Goal: Information Seeking & Learning: Learn about a topic

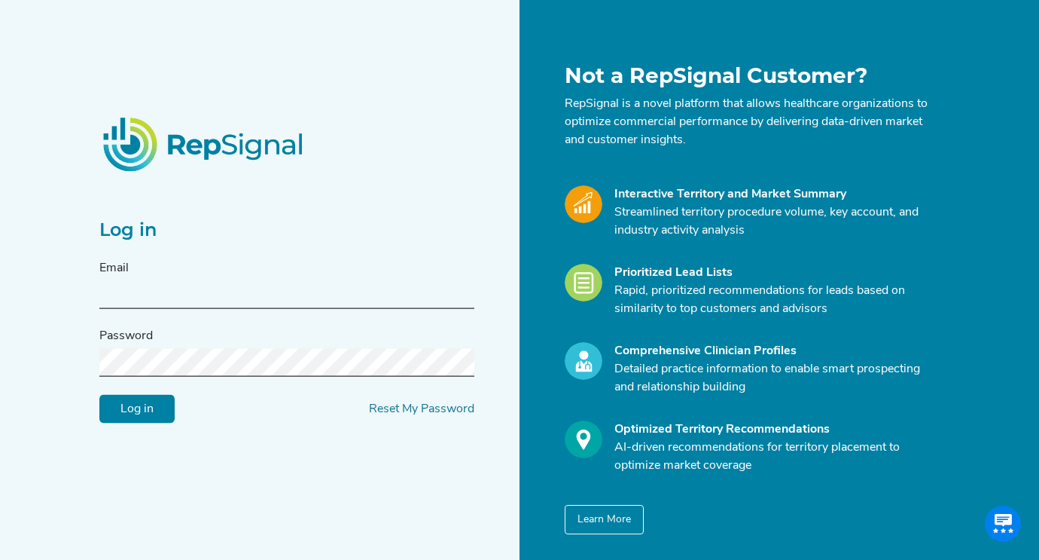
type input "[EMAIL_ADDRESS][DOMAIN_NAME]"
click at [125, 409] on input "Log in" at bounding box center [136, 409] width 75 height 29
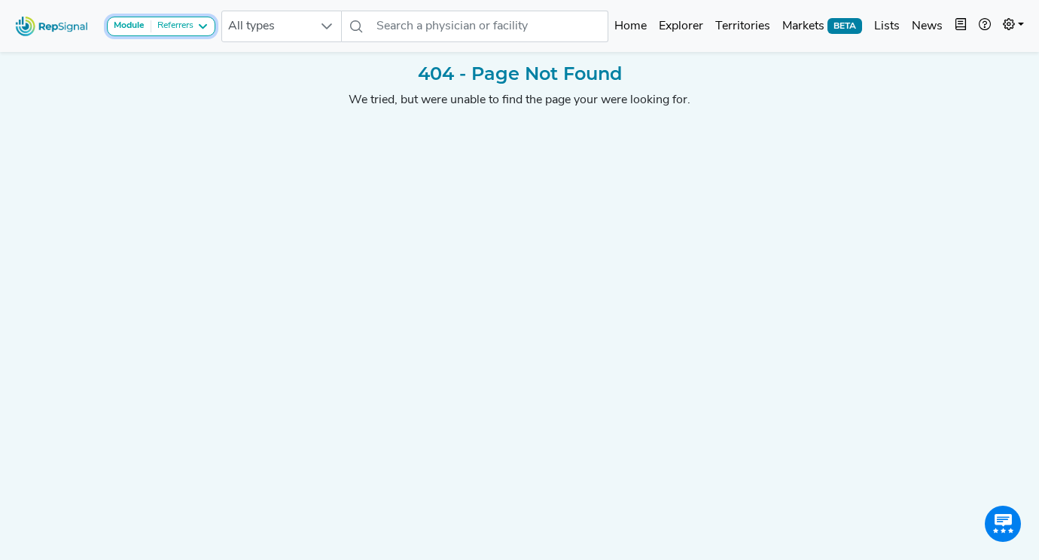
click at [176, 20] on div "Referrers" at bounding box center [172, 26] width 42 height 12
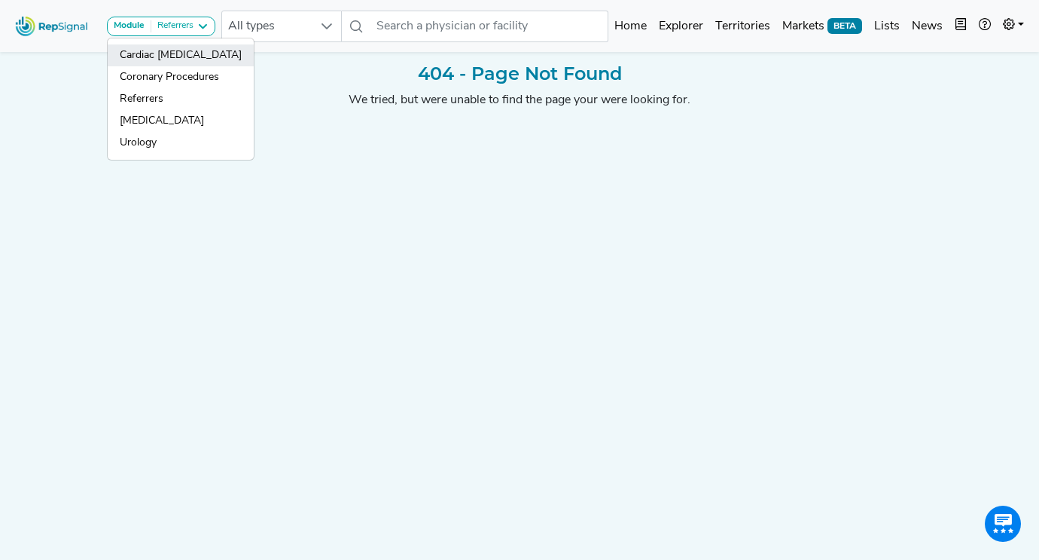
click at [160, 49] on link "Cardiac [MEDICAL_DATA]" at bounding box center [181, 55] width 146 height 22
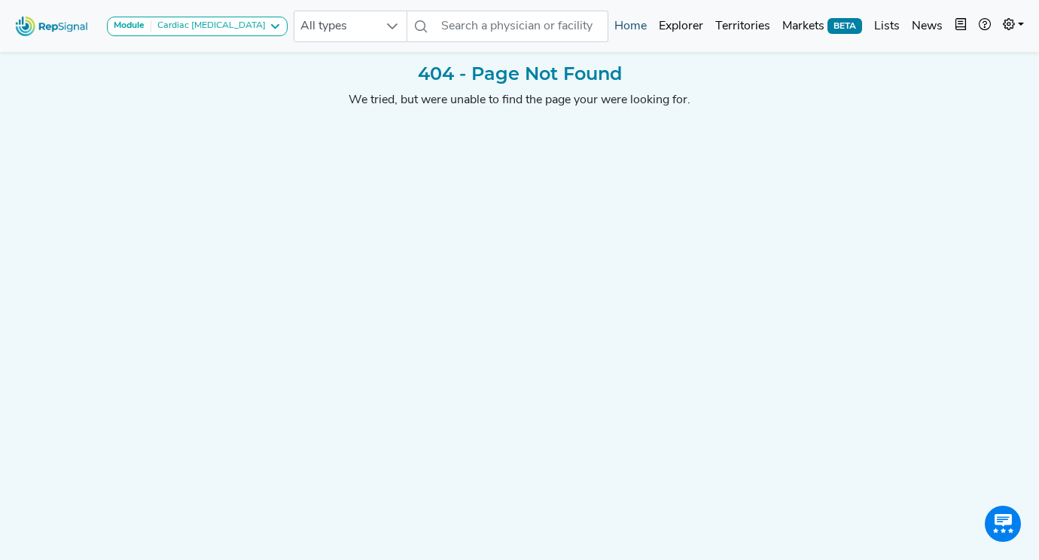
click at [685, 14] on link "Explorer" at bounding box center [681, 26] width 56 height 30
click at [679, 27] on link "Explorer" at bounding box center [681, 26] width 56 height 30
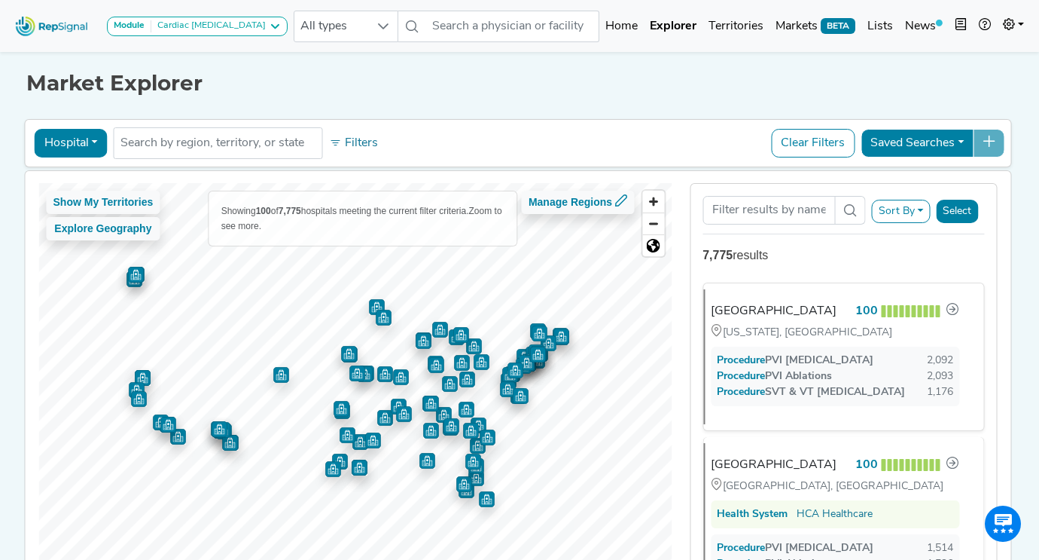
click at [101, 146] on button "Hospital" at bounding box center [71, 143] width 73 height 29
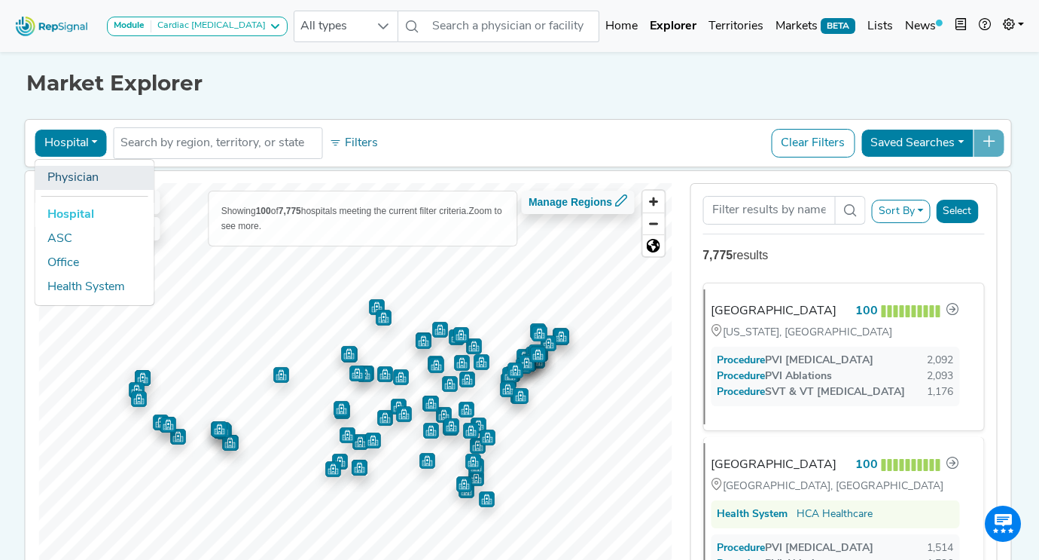
click at [82, 182] on link "Physician" at bounding box center [94, 178] width 119 height 24
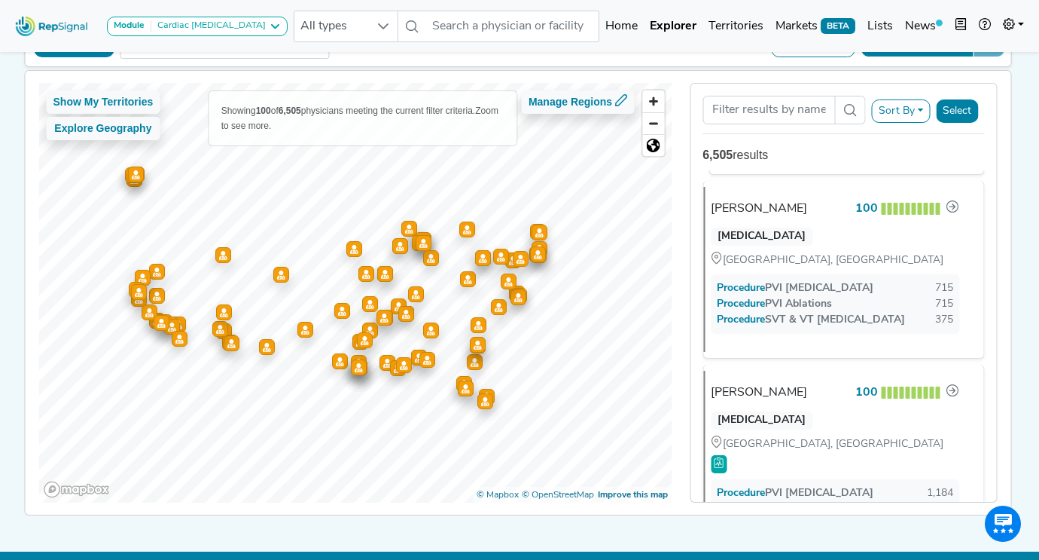
scroll to position [409, 0]
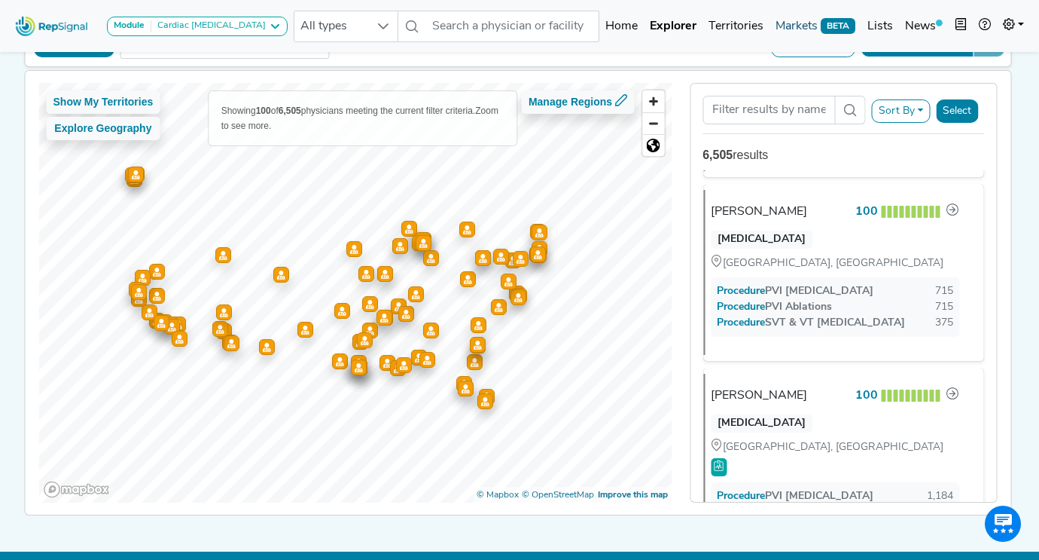
click at [799, 27] on link "Markets BETA" at bounding box center [816, 26] width 92 height 30
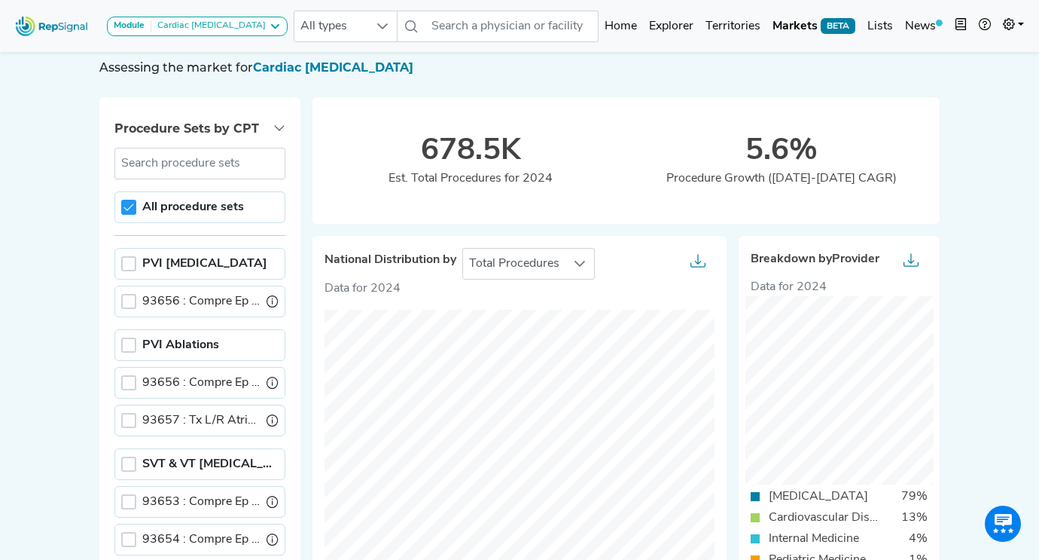
scroll to position [63, 0]
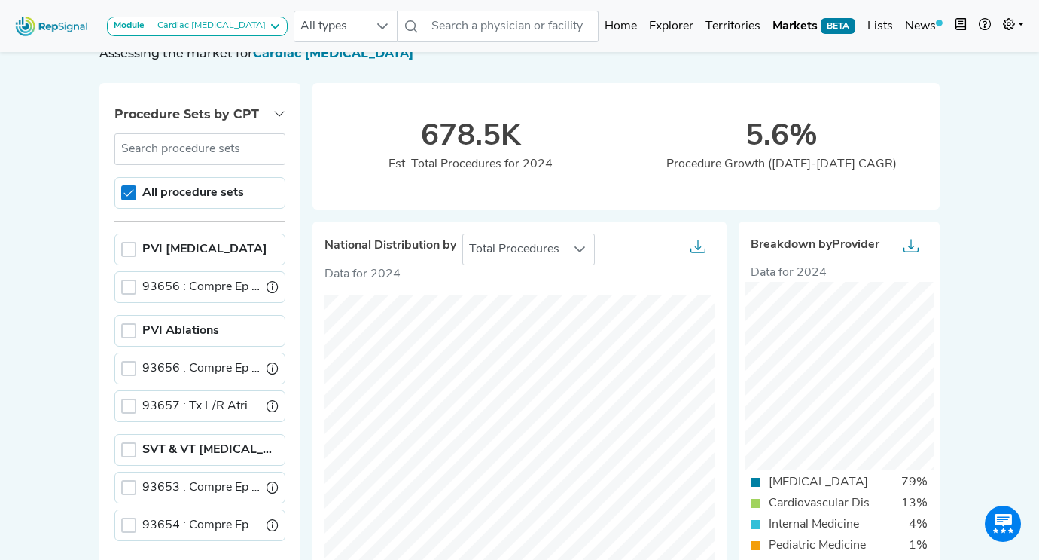
click at [129, 191] on icon at bounding box center [129, 193] width 11 height 11
click at [130, 248] on div at bounding box center [128, 249] width 15 height 15
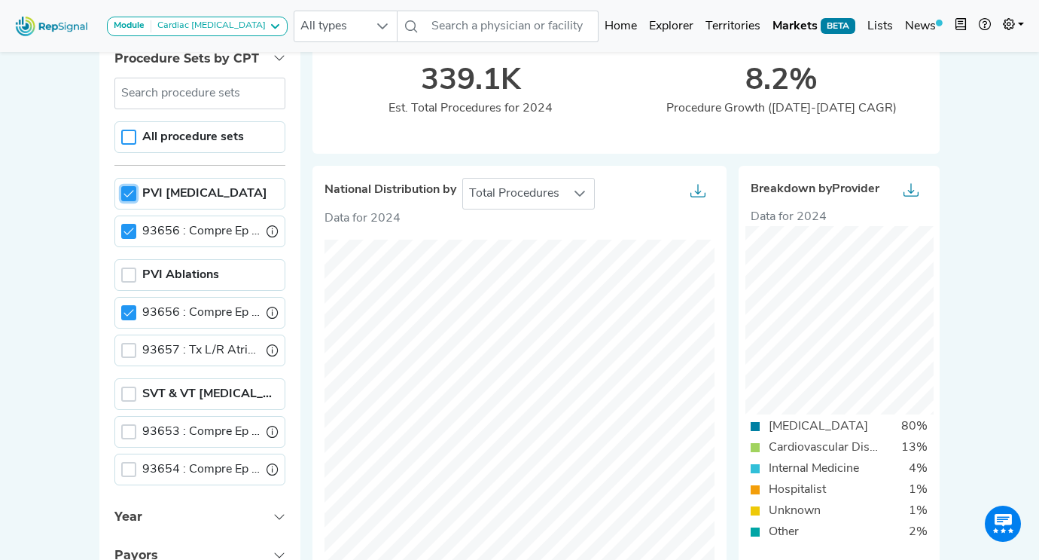
scroll to position [127, 0]
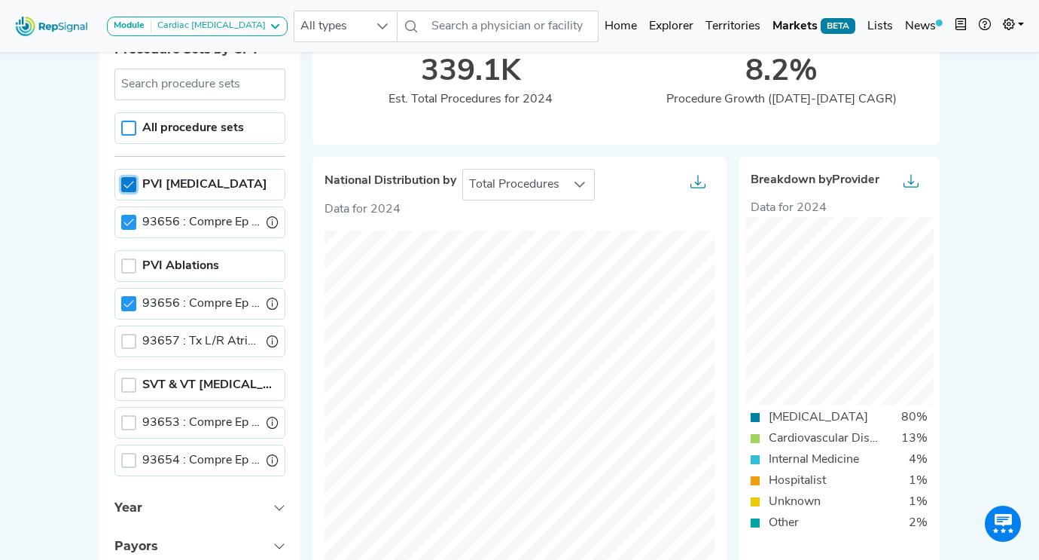
click at [130, 182] on icon at bounding box center [129, 184] width 11 height 11
click at [127, 264] on div at bounding box center [128, 265] width 15 height 15
click at [130, 263] on icon at bounding box center [129, 266] width 11 height 11
click at [128, 385] on div at bounding box center [128, 384] width 15 height 15
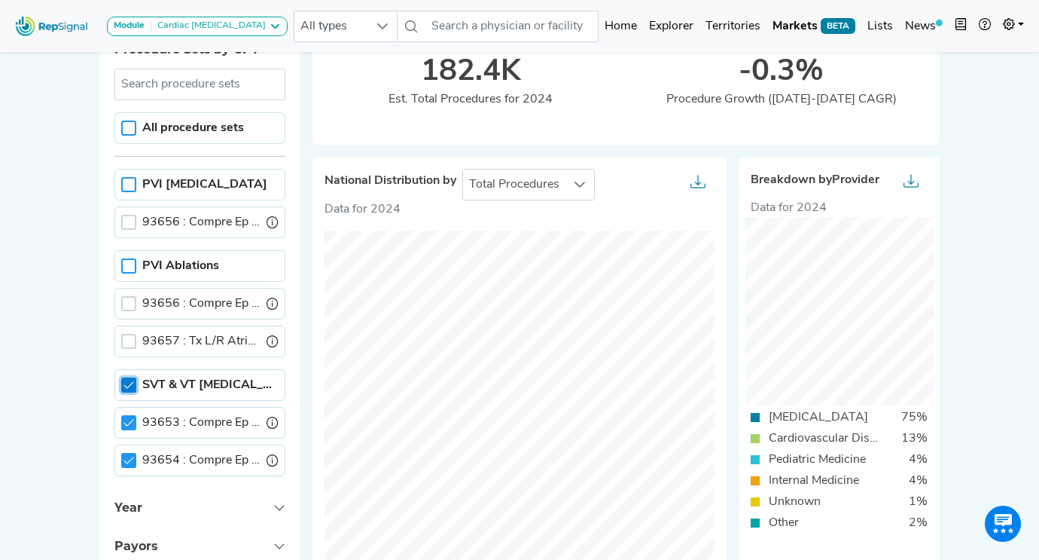
click at [128, 385] on icon at bounding box center [129, 385] width 11 height 11
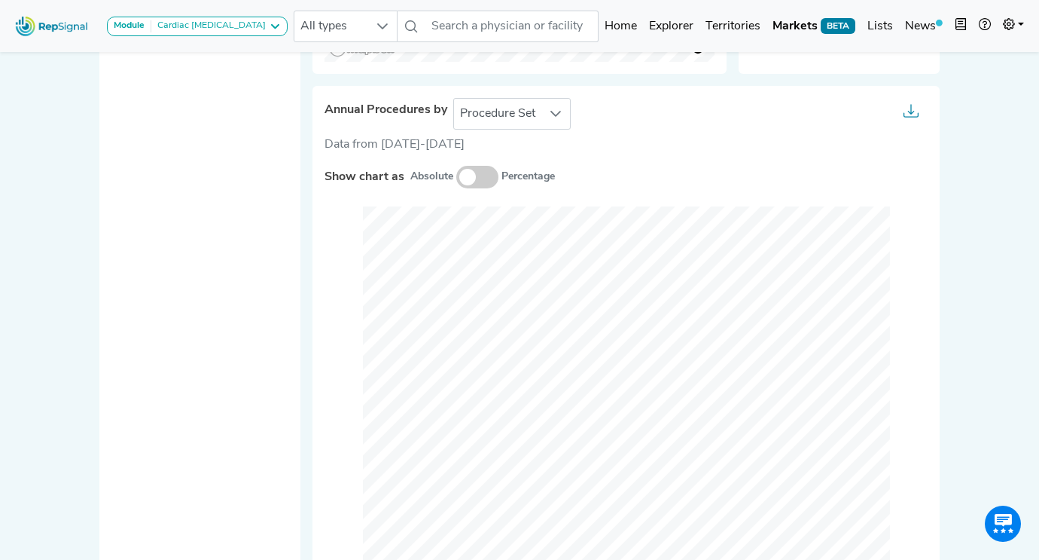
scroll to position [671, 0]
click at [542, 109] on div at bounding box center [555, 115] width 29 height 30
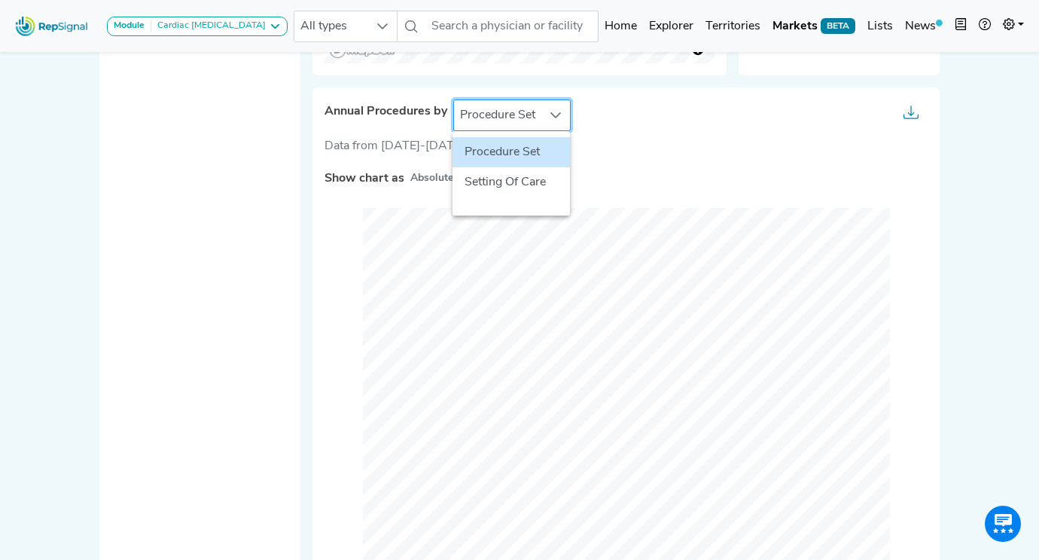
click at [542, 109] on div at bounding box center [555, 115] width 29 height 30
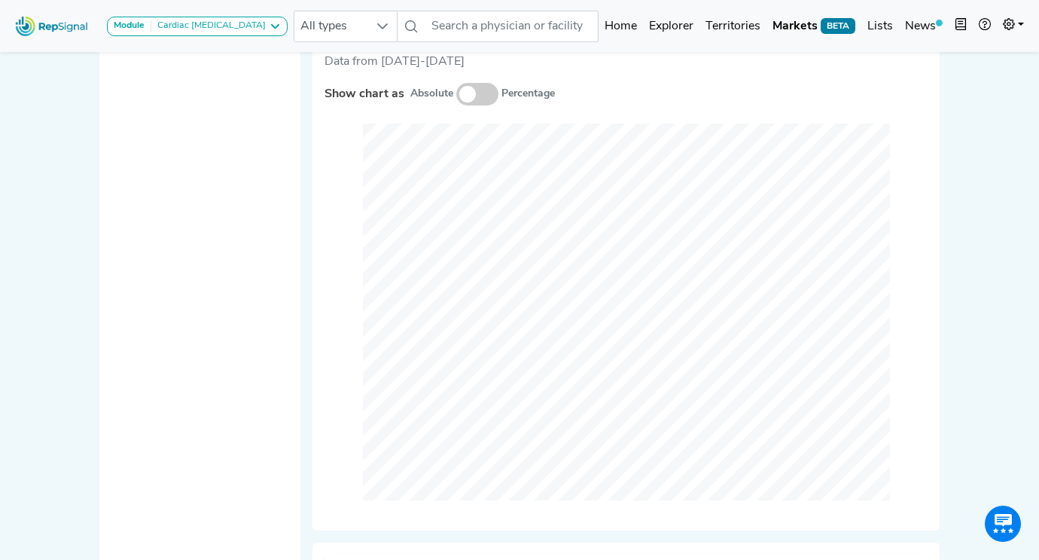
scroll to position [743, 0]
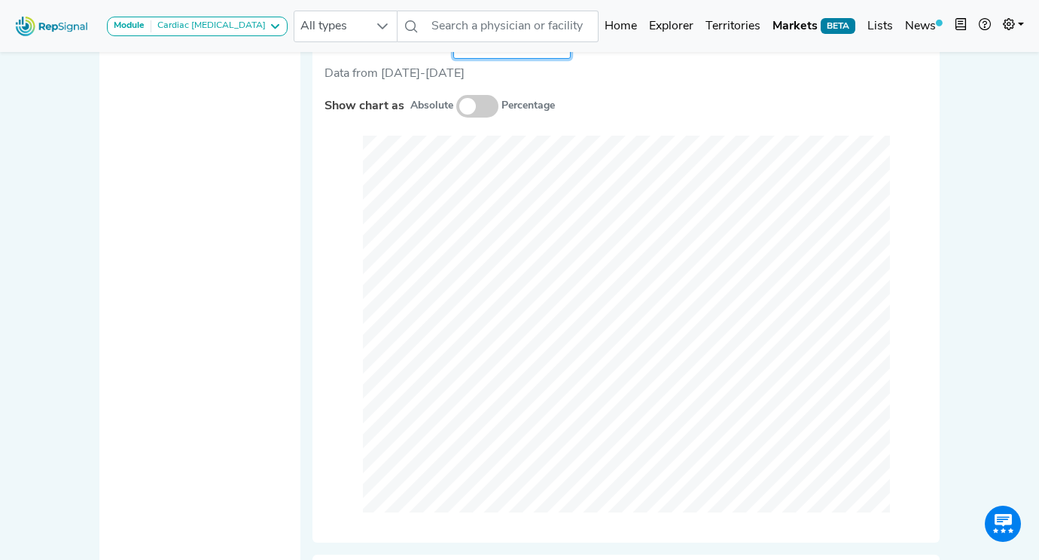
click at [469, 107] on span at bounding box center [477, 106] width 42 height 23
click at [456, 107] on input "checkbox" at bounding box center [456, 107] width 0 height 0
click at [469, 106] on span at bounding box center [477, 106] width 42 height 23
click at [456, 107] on input "checkbox" at bounding box center [456, 107] width 0 height 0
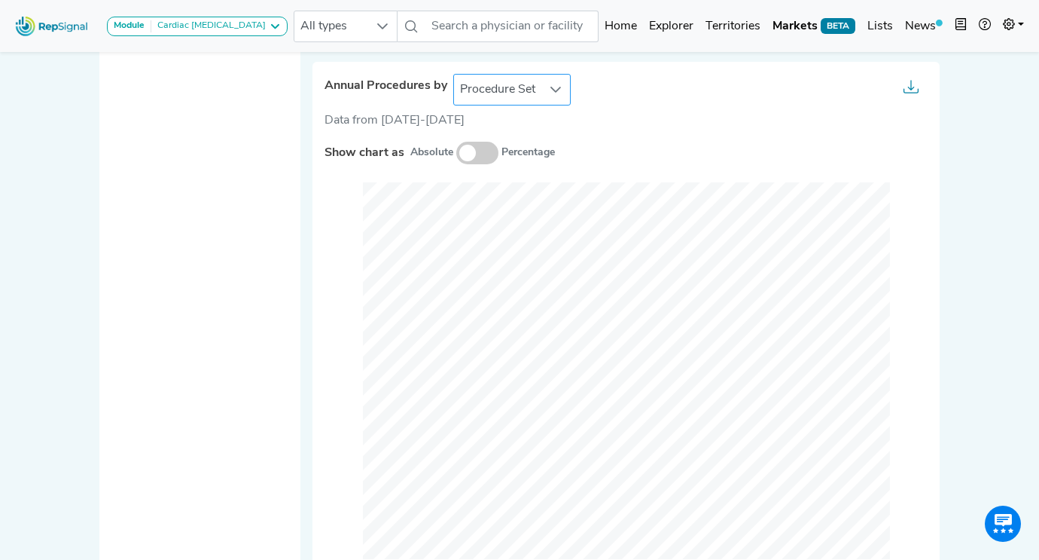
click at [560, 95] on icon at bounding box center [556, 90] width 12 height 12
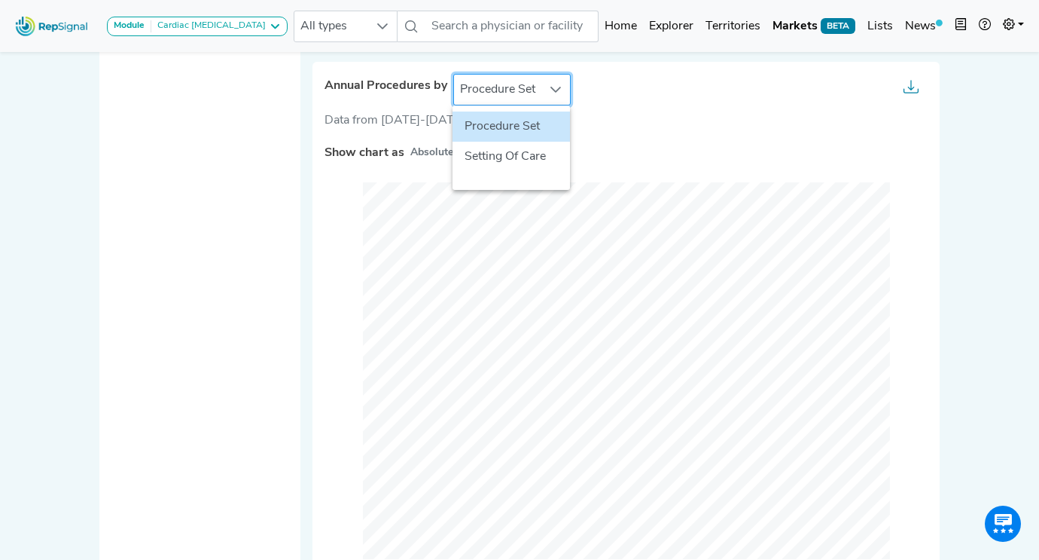
click at [560, 95] on icon at bounding box center [556, 90] width 12 height 12
click at [560, 81] on div at bounding box center [555, 90] width 29 height 30
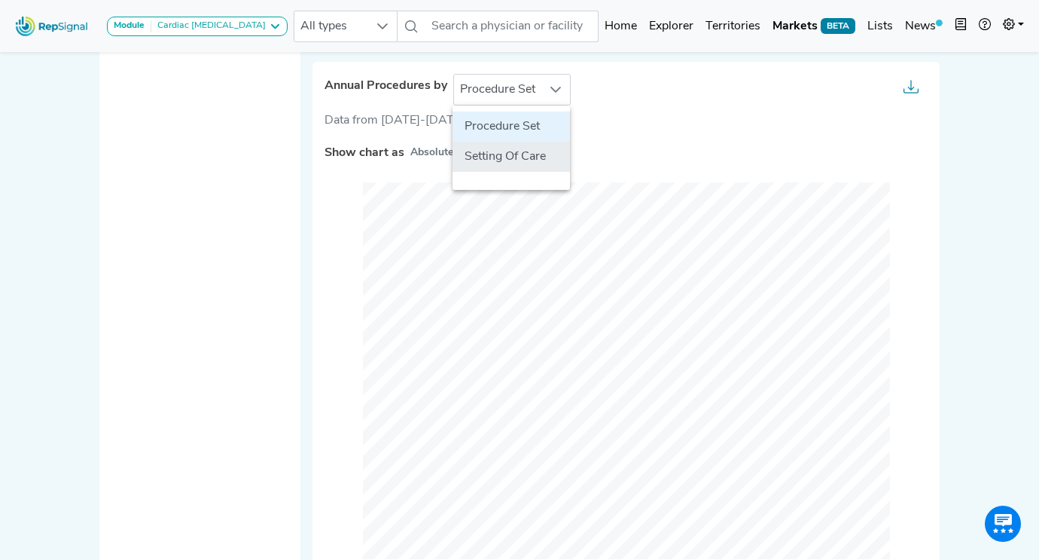
click at [492, 163] on li "Setting Of Care" at bounding box center [511, 157] width 117 height 30
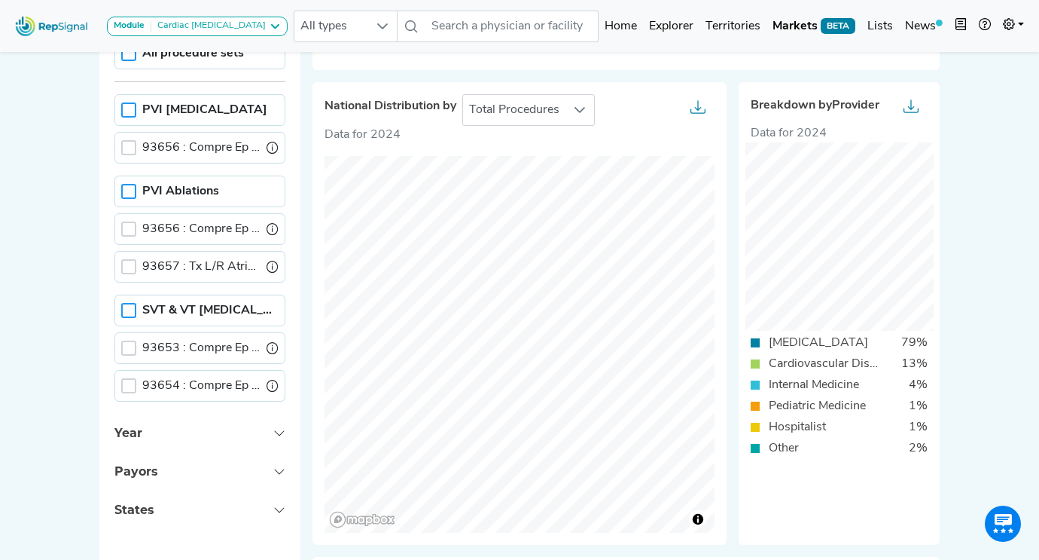
scroll to position [0, 0]
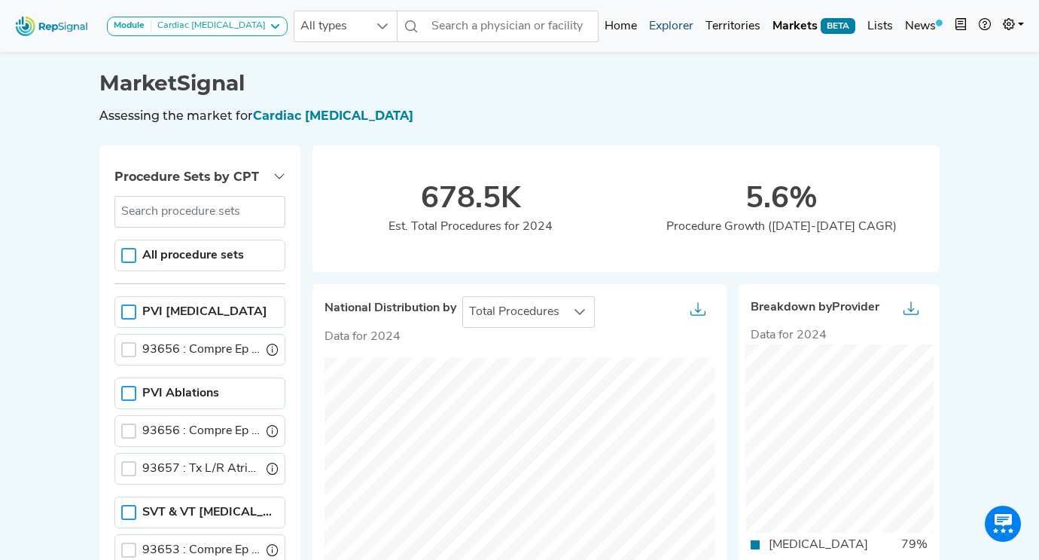
click at [672, 24] on link "Explorer" at bounding box center [671, 26] width 56 height 30
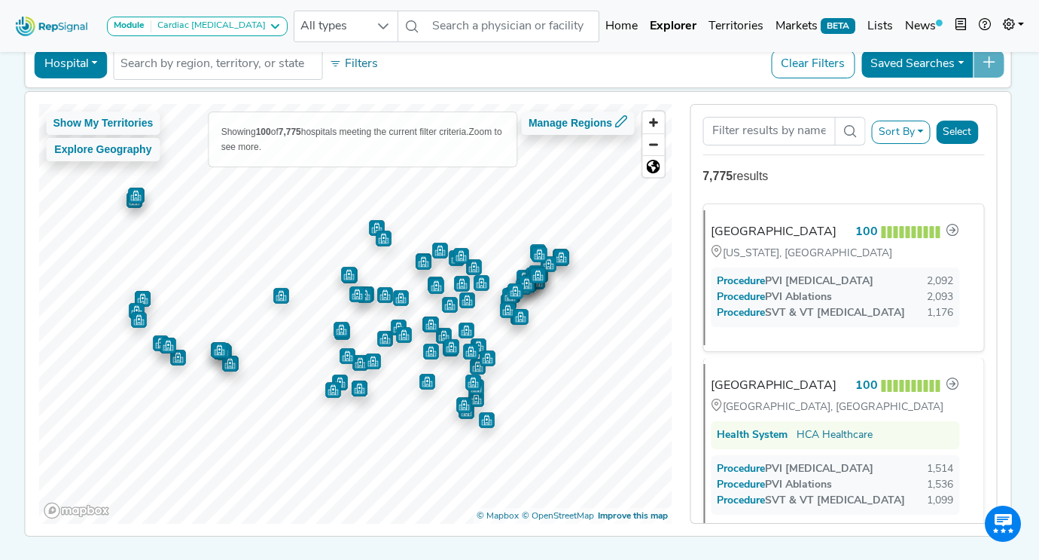
scroll to position [57, 0]
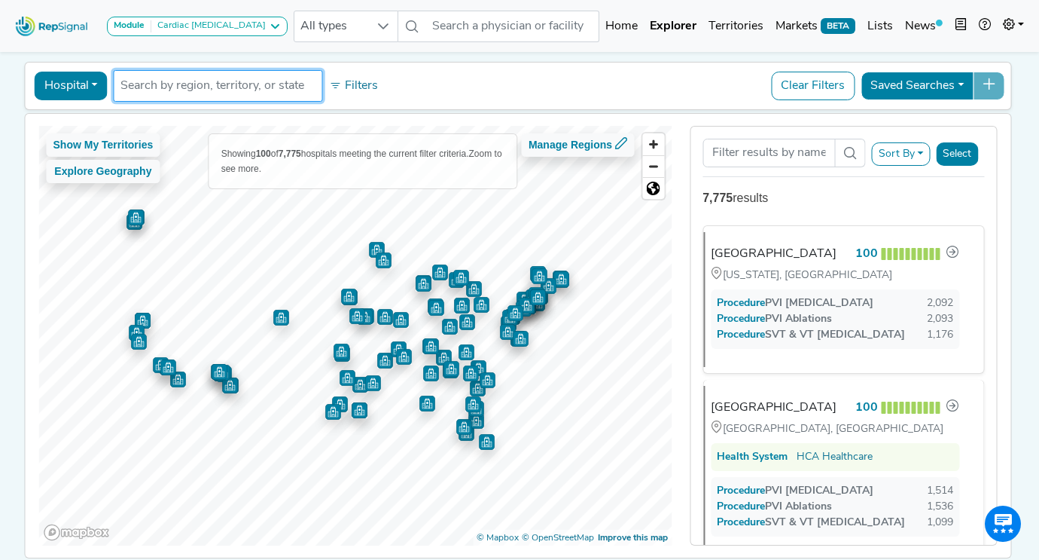
click at [219, 89] on input "text" at bounding box center [218, 86] width 196 height 18
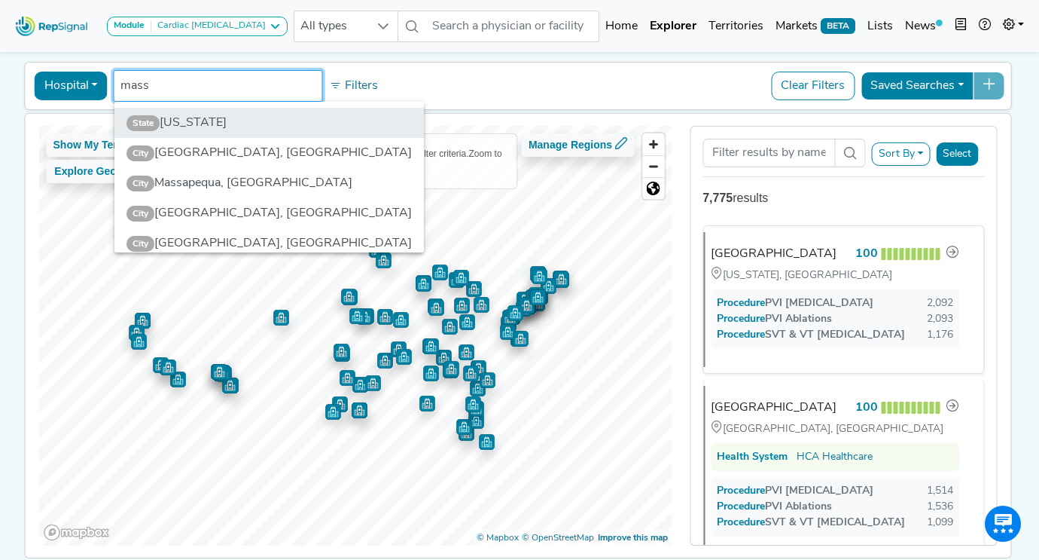
type input "mass"
click at [197, 120] on li "State Massachusetts" at bounding box center [269, 123] width 310 height 30
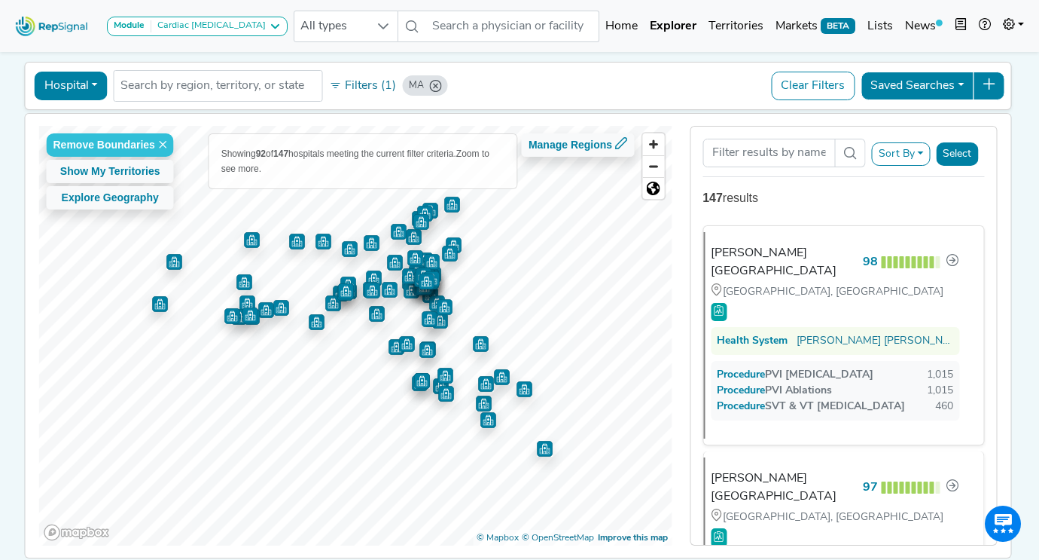
click at [83, 85] on button "Hospital" at bounding box center [71, 86] width 73 height 29
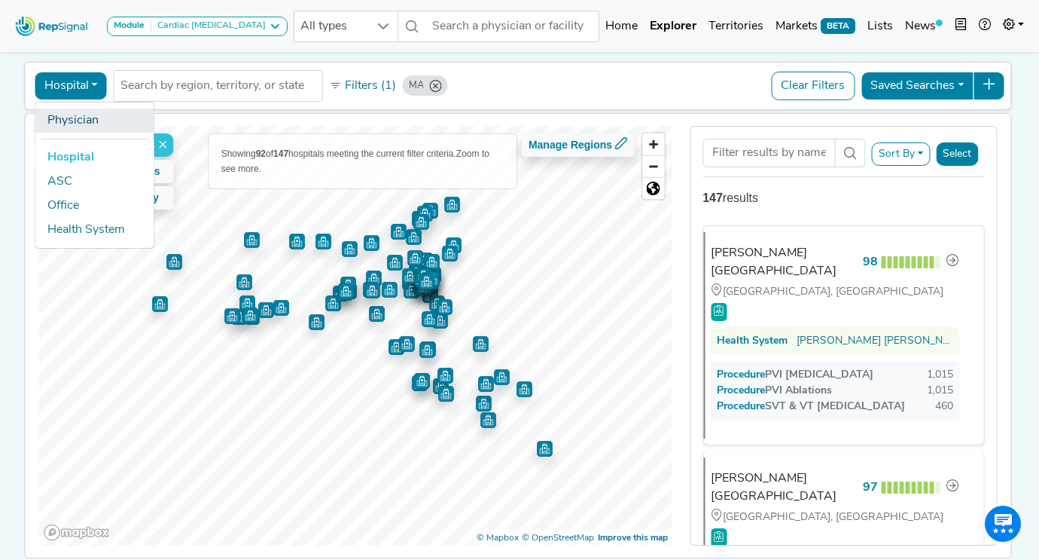
click at [80, 121] on link "Physician" at bounding box center [94, 120] width 119 height 24
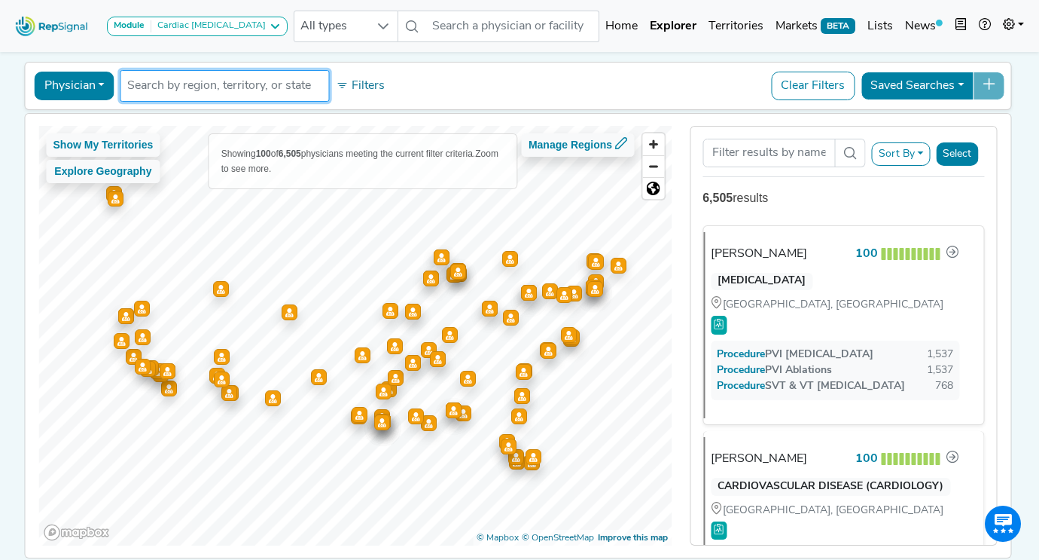
click at [268, 77] on input "text" at bounding box center [225, 86] width 196 height 18
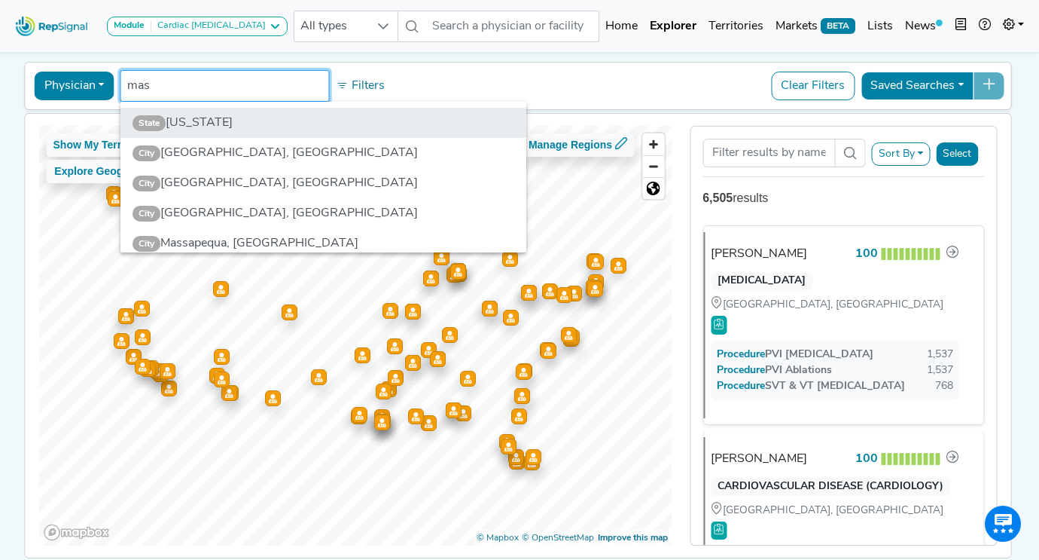
type input "mas"
click at [214, 116] on li "State Massachusetts" at bounding box center [323, 123] width 406 height 30
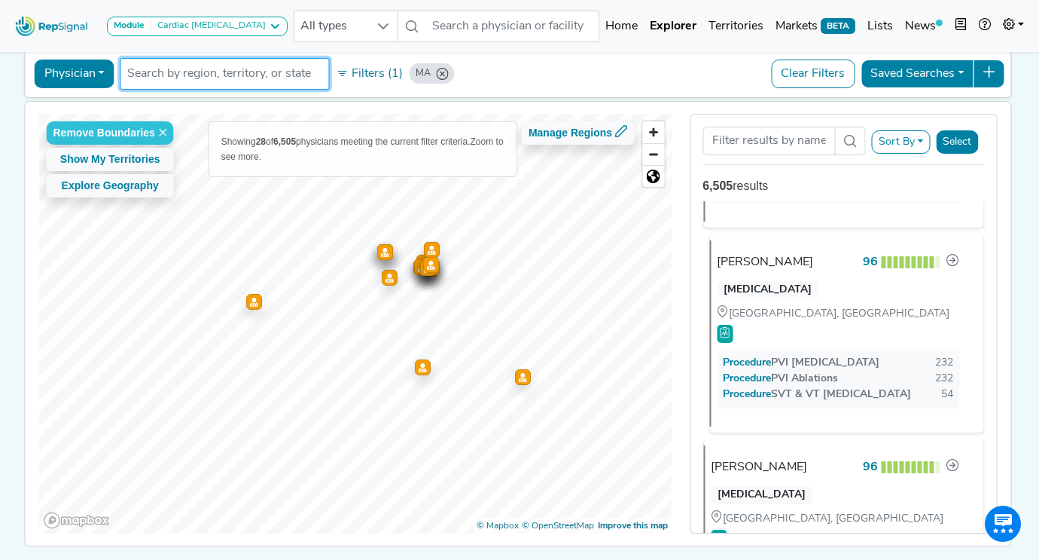
scroll to position [1917, 0]
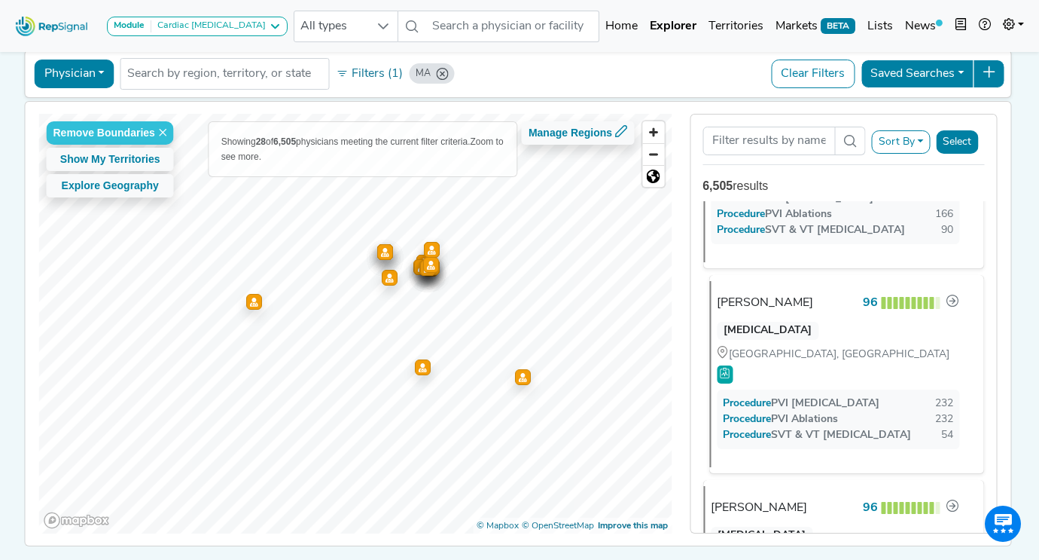
click at [778, 294] on div "[PERSON_NAME]" at bounding box center [765, 303] width 96 height 18
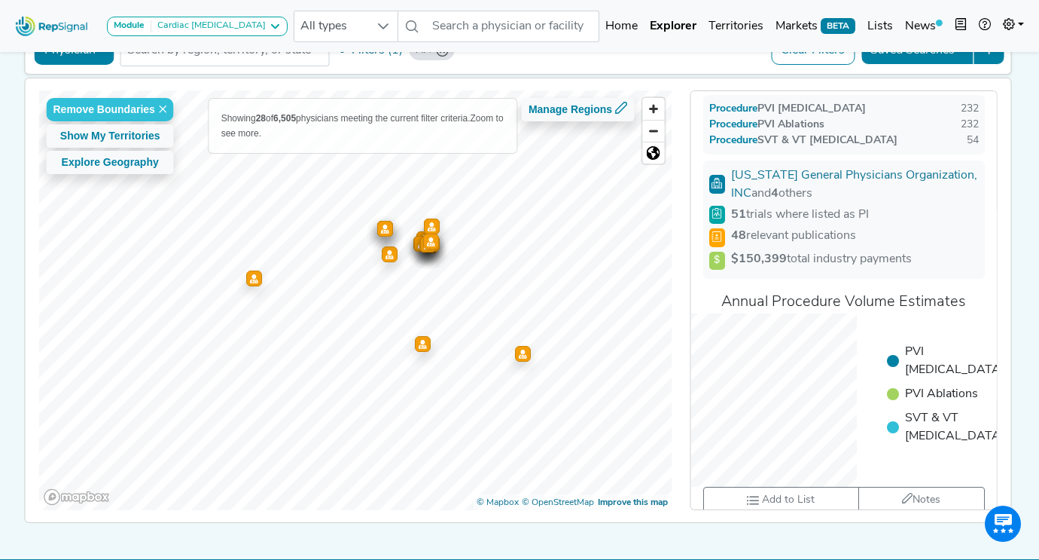
scroll to position [0, 0]
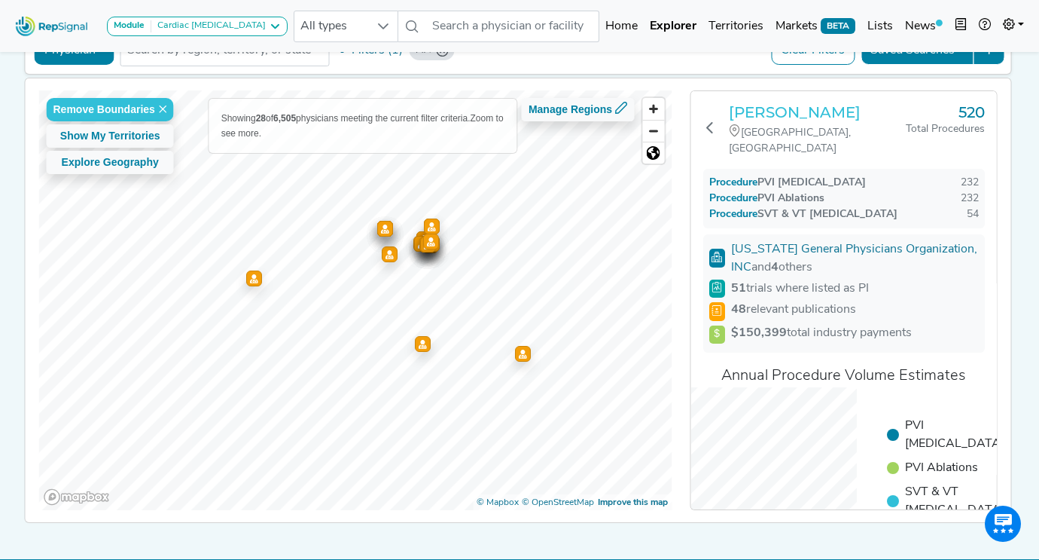
click at [801, 111] on h3 "[PERSON_NAME]" at bounding box center [816, 112] width 177 height 18
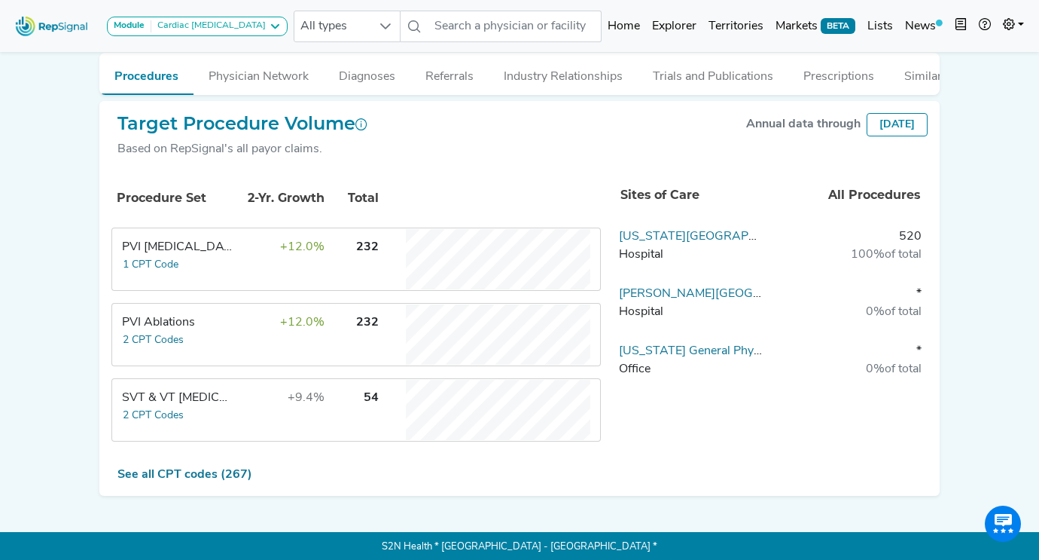
scroll to position [394, 0]
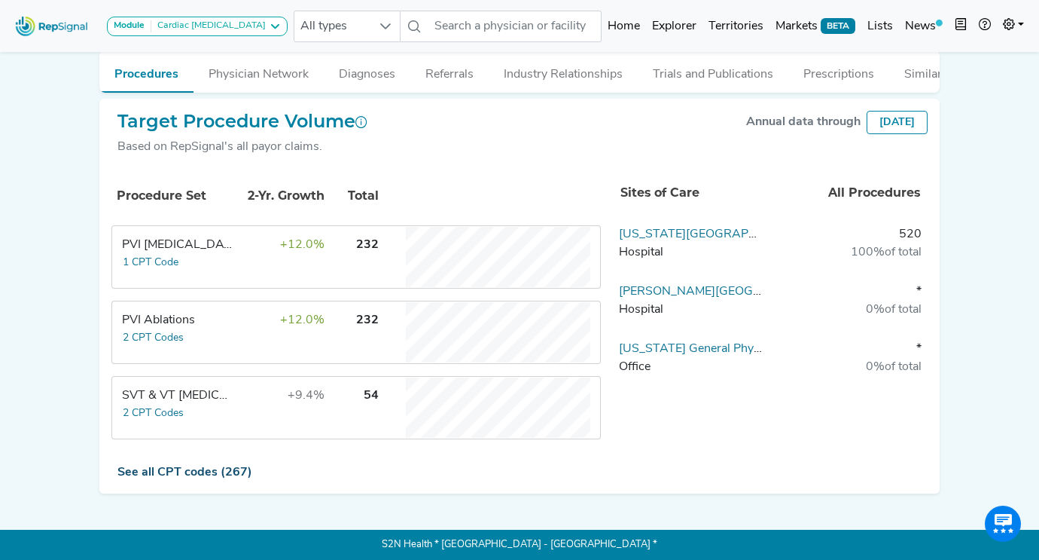
click at [166, 466] on link "See all CPT codes (267)" at bounding box center [184, 472] width 135 height 12
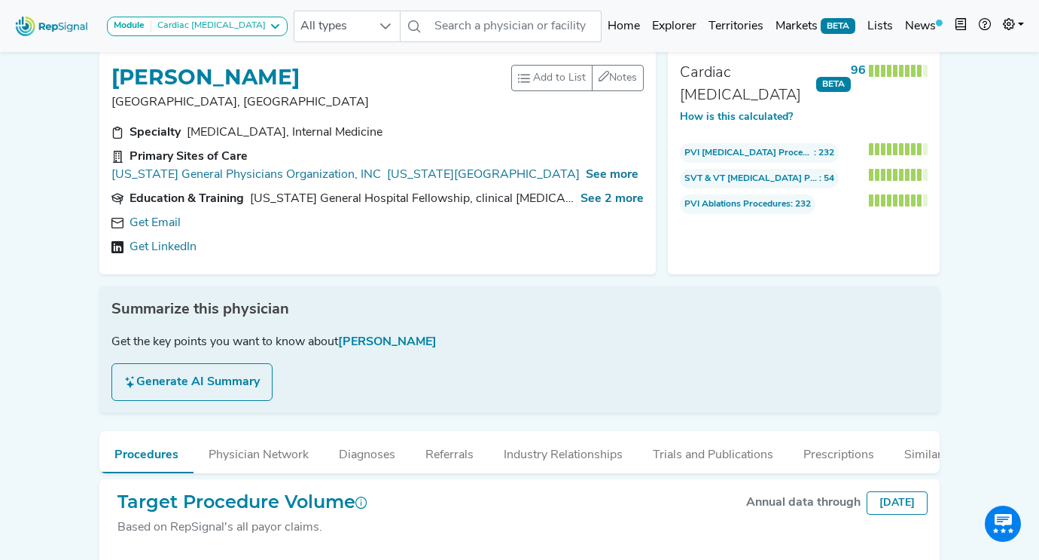
scroll to position [0, 0]
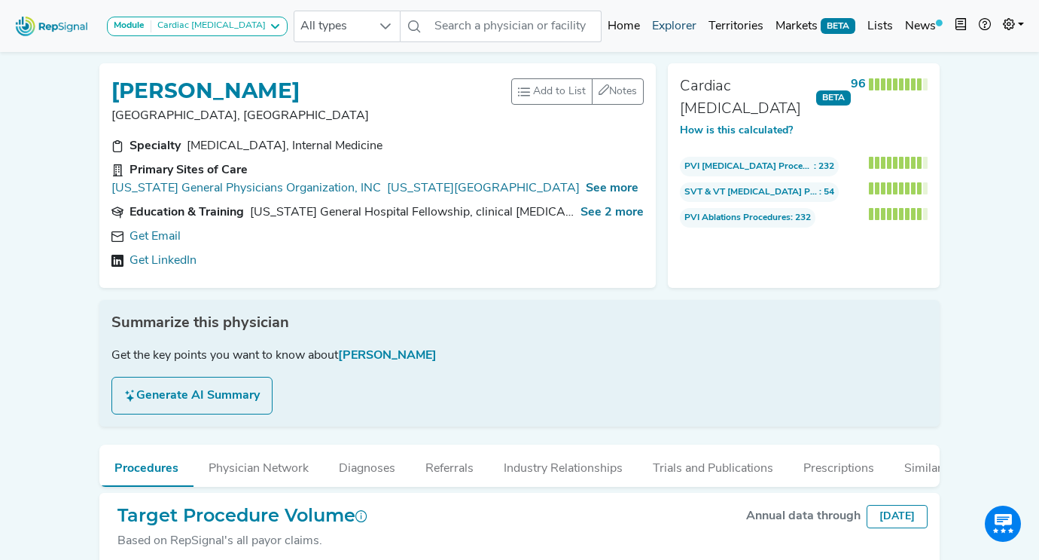
click at [675, 23] on link "Explorer" at bounding box center [674, 26] width 56 height 30
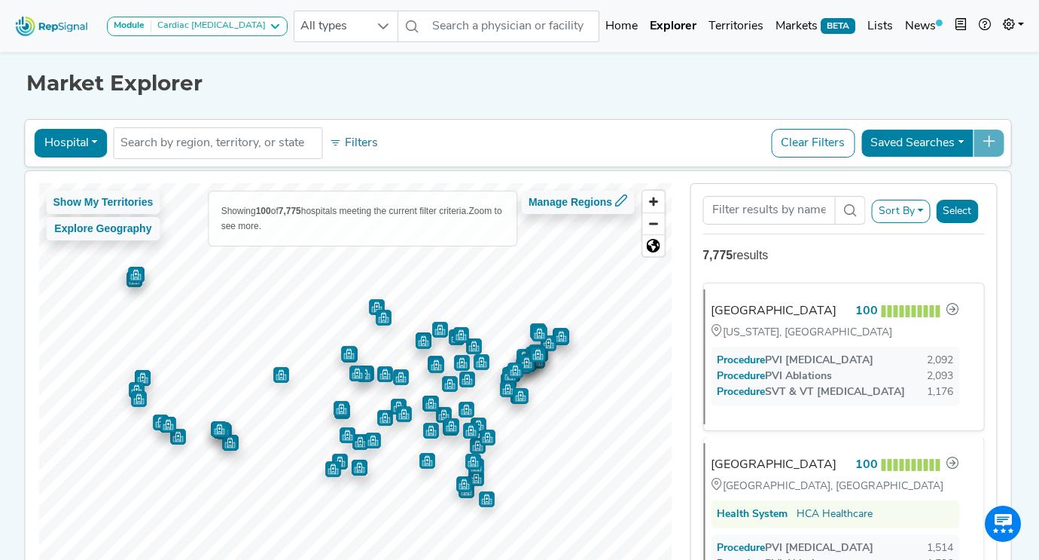
click at [93, 142] on button "Hospital" at bounding box center [71, 143] width 73 height 29
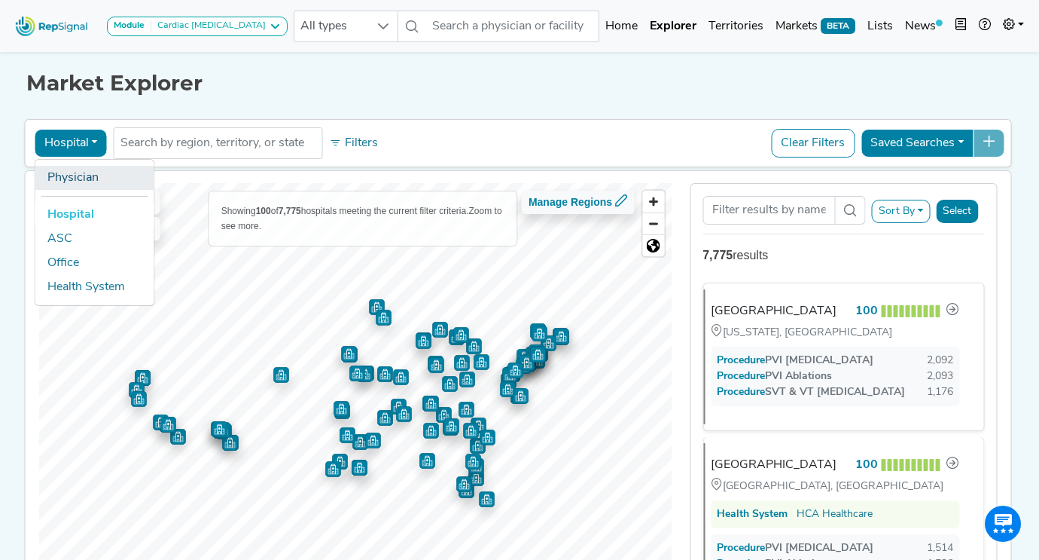
click at [78, 178] on link "Physician" at bounding box center [94, 178] width 119 height 24
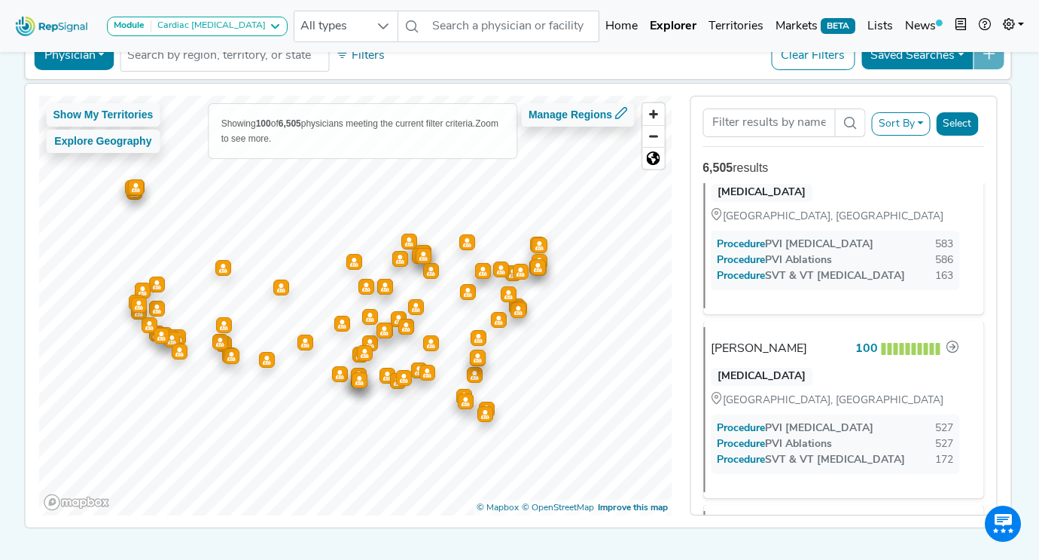
scroll to position [6302, 0]
